Goal: Task Accomplishment & Management: Manage account settings

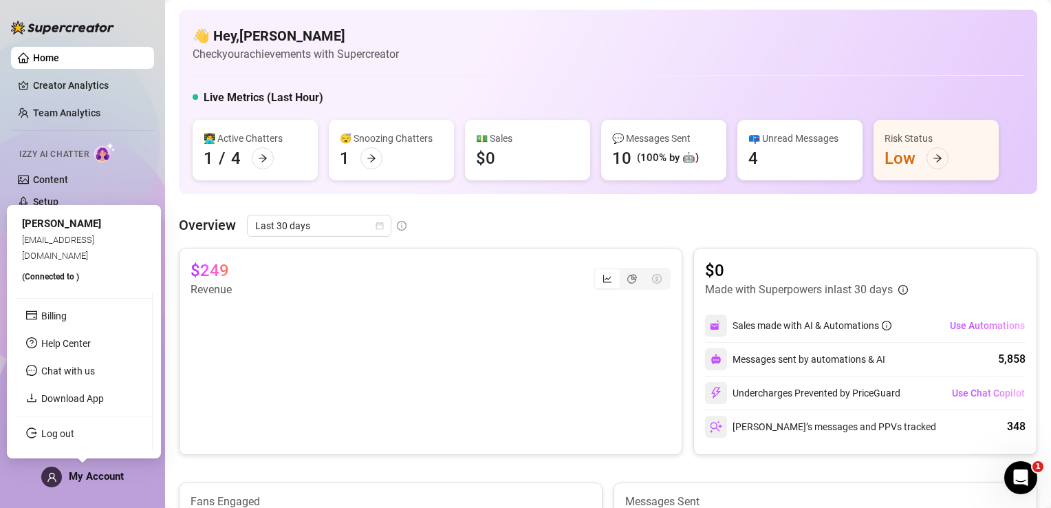
click at [83, 476] on span "My Account" at bounding box center [96, 476] width 55 height 12
click at [74, 439] on link "Log out" at bounding box center [57, 433] width 33 height 11
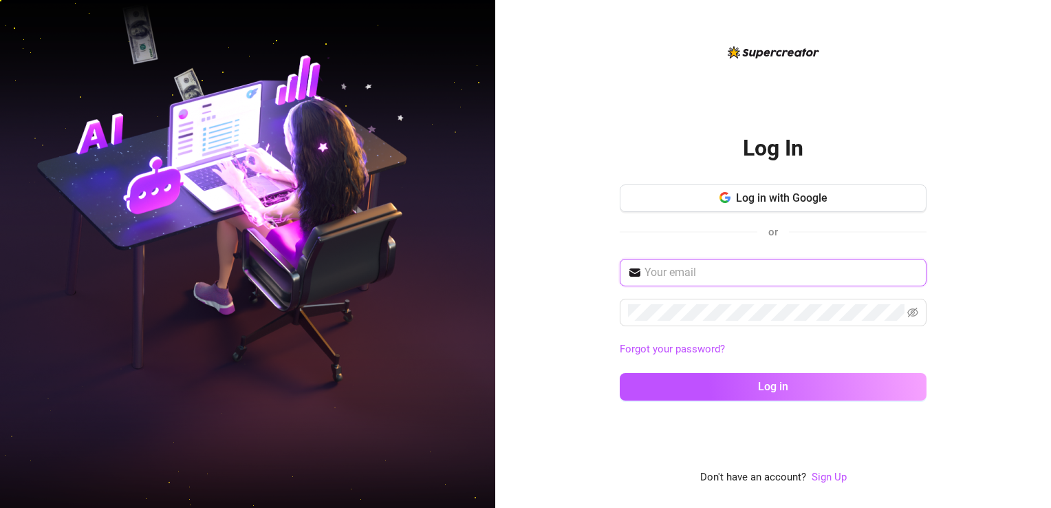
click at [687, 268] on input "text" at bounding box center [782, 272] width 274 height 17
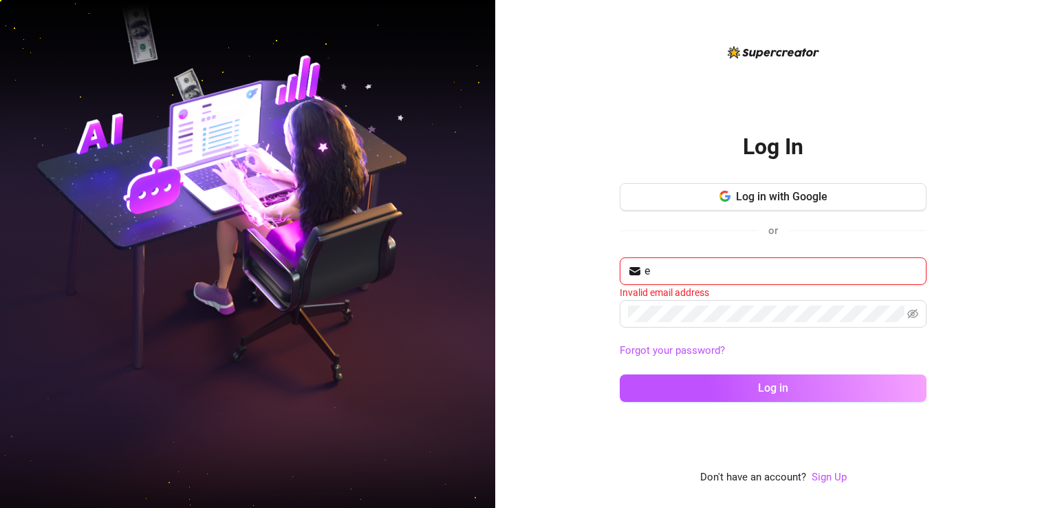
type input "[EMAIL_ADDRESS][DOMAIN_NAME]"
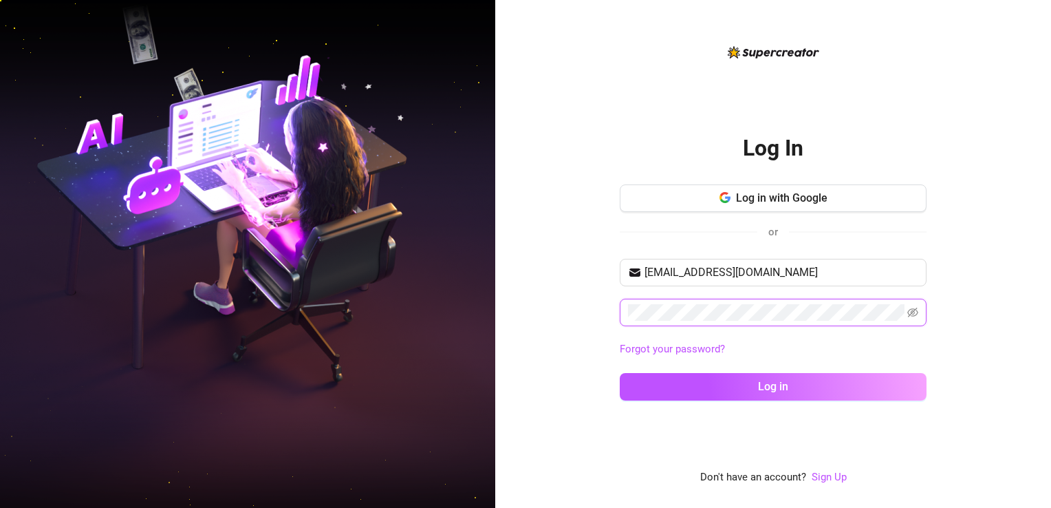
click at [700, 314] on span at bounding box center [773, 313] width 307 height 28
click at [620, 373] on button "Log in" at bounding box center [773, 387] width 307 height 28
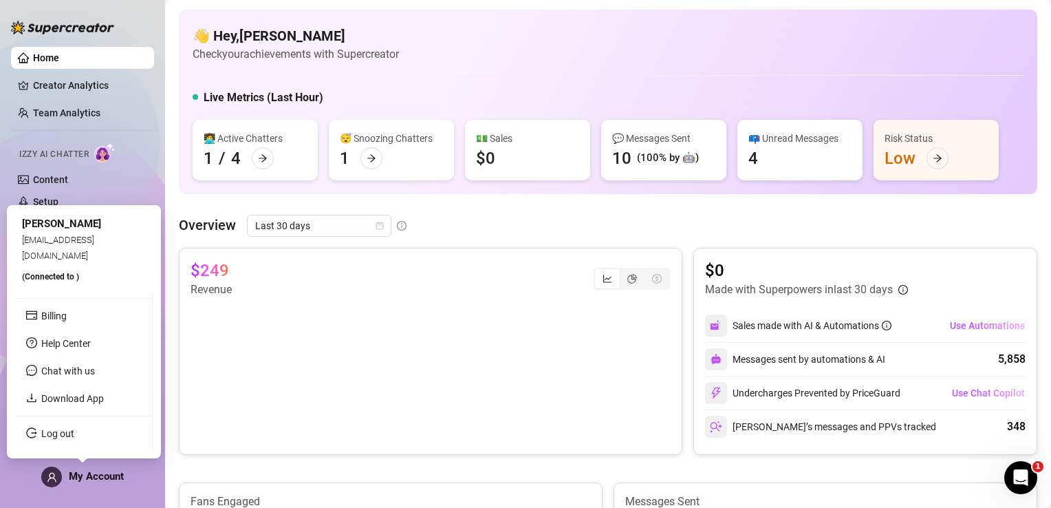
click at [92, 478] on span "My Account" at bounding box center [96, 476] width 55 height 12
click at [95, 446] on ul "Billing Help Center Chat with us Download App Log out" at bounding box center [84, 371] width 138 height 158
click at [74, 439] on link "Log out" at bounding box center [57, 433] width 33 height 11
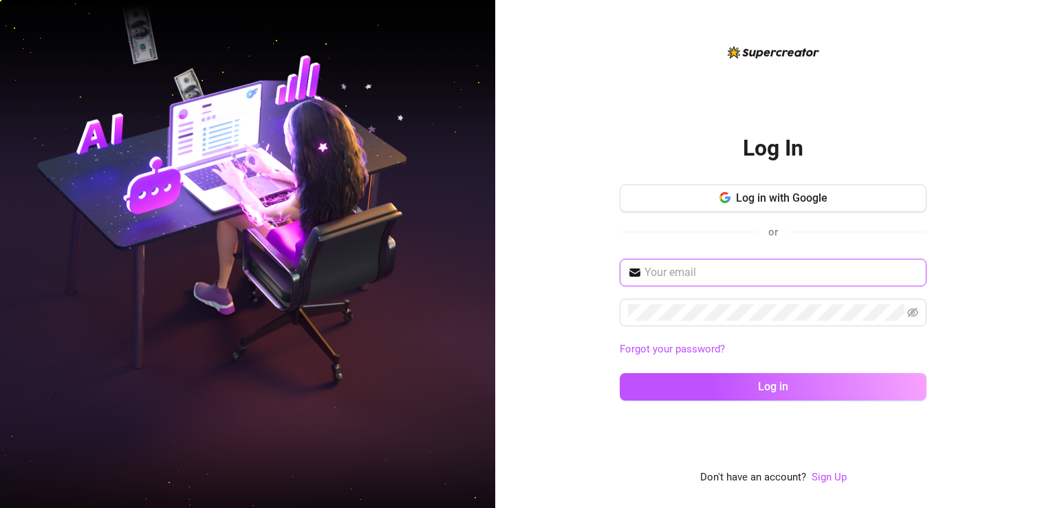
click at [679, 273] on input "text" at bounding box center [782, 272] width 274 height 17
type input "[EMAIL_ADDRESS][DOMAIN_NAME]"
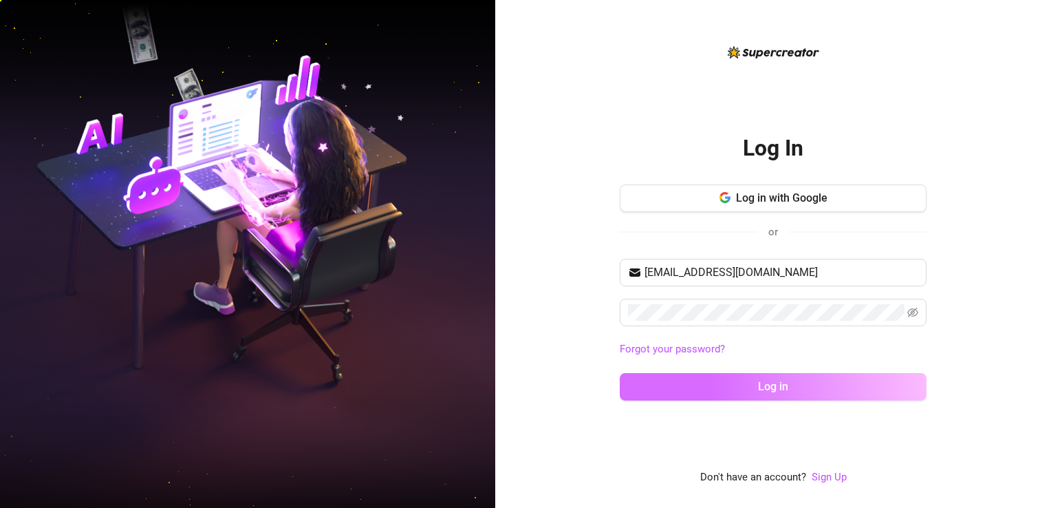
click at [702, 398] on button "Log in" at bounding box center [773, 387] width 307 height 28
